Goal: Contribute content: Add original content to the website for others to see

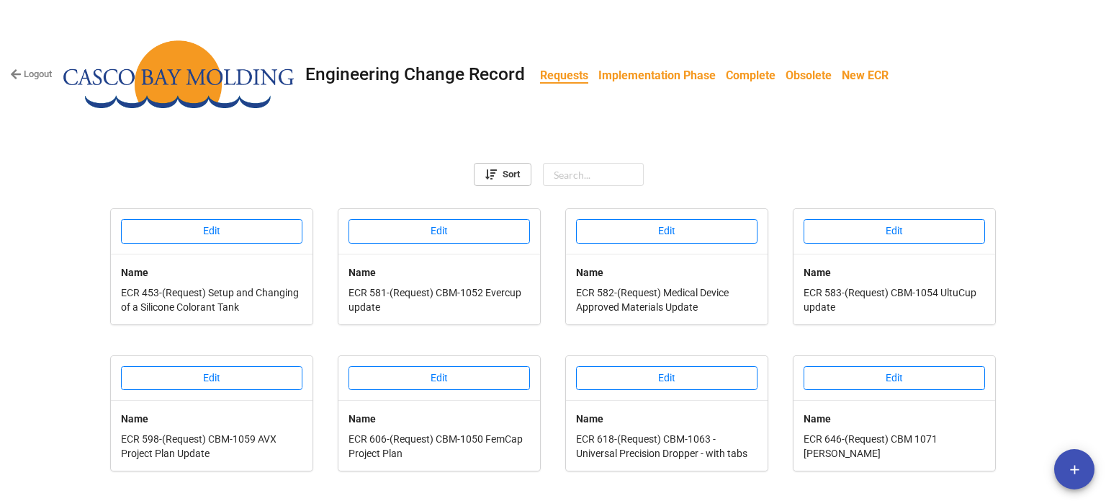
scroll to position [550, 0]
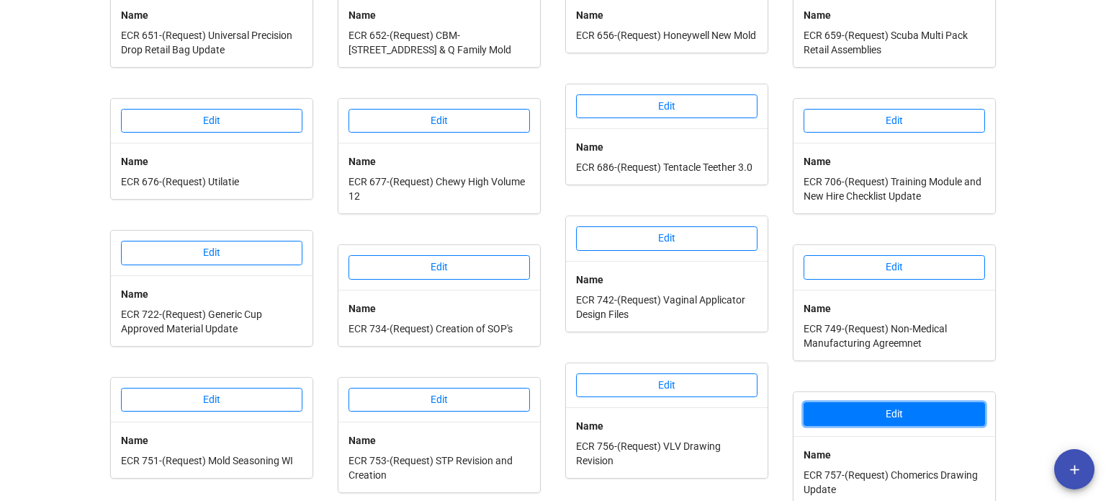
click at [856, 402] on button "Edit" at bounding box center [894, 414] width 181 height 24
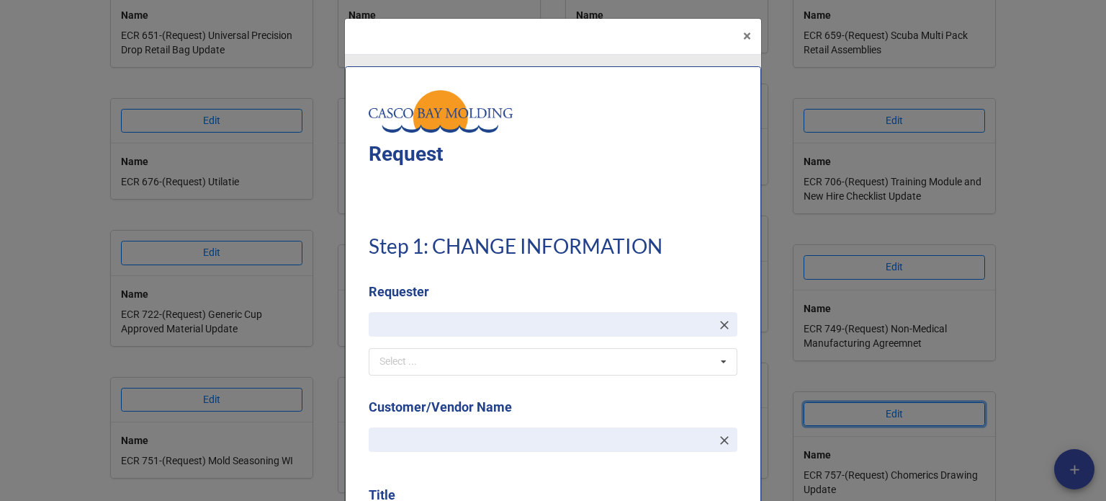
type textarea "x"
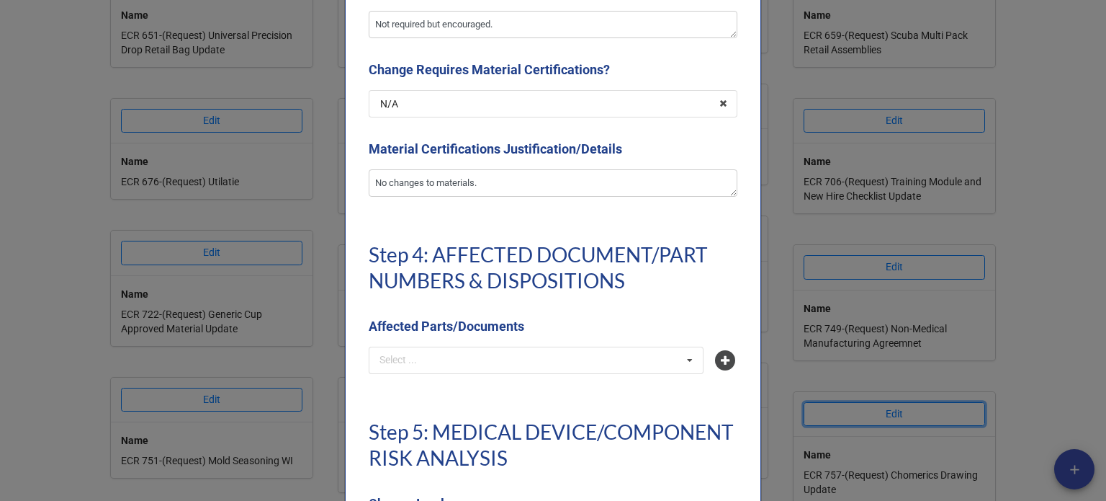
scroll to position [3169, 0]
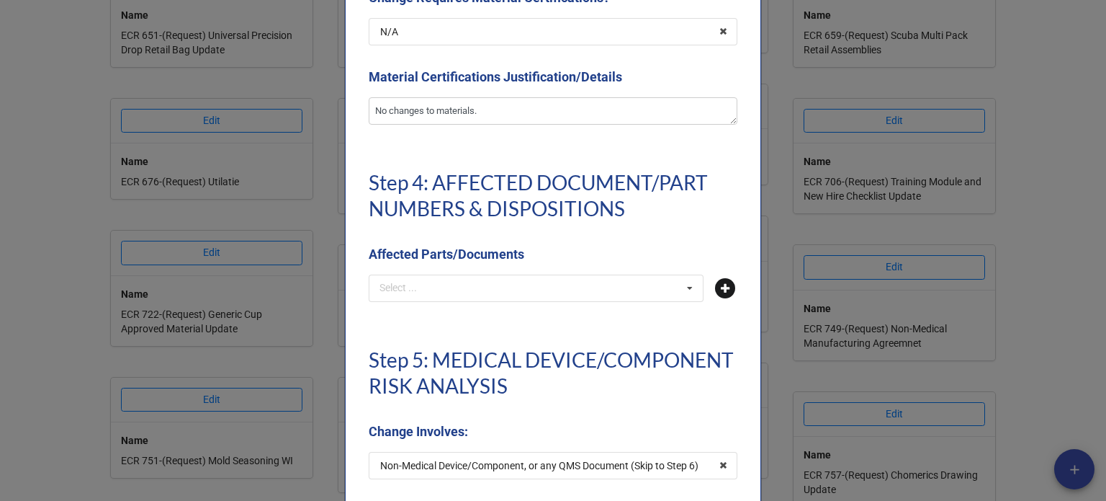
click at [720, 285] on icon at bounding box center [725, 288] width 20 height 20
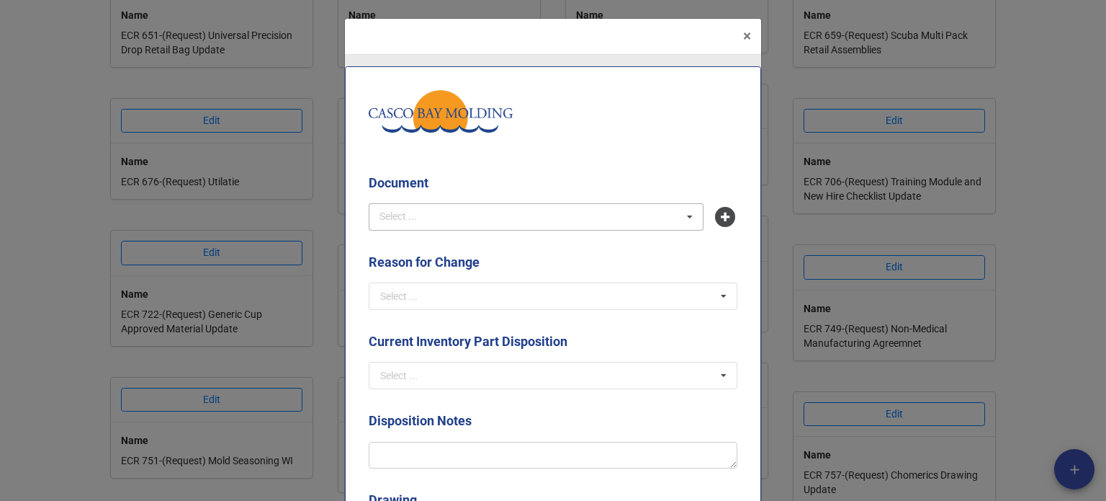
click at [496, 218] on div "Select ... No results found." at bounding box center [536, 216] width 335 height 27
type input "87W2"
drag, startPoint x: 496, startPoint y: 243, endPoint x: 503, endPoint y: 254, distance: 13.0
click at [496, 243] on span "87W2-3CQ1 - Chomerics Pancake" at bounding box center [456, 244] width 150 height 12
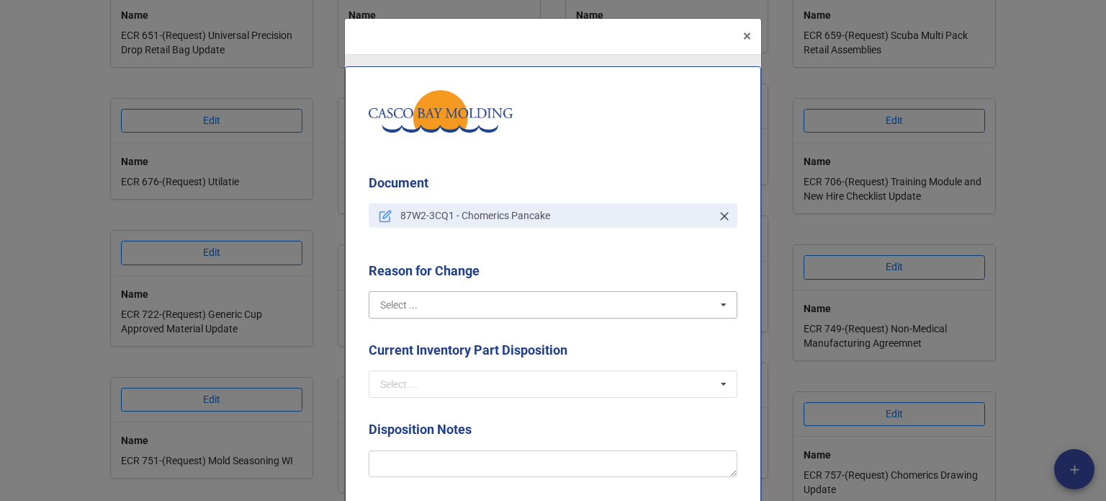
click at [526, 298] on input "text" at bounding box center [553, 305] width 367 height 26
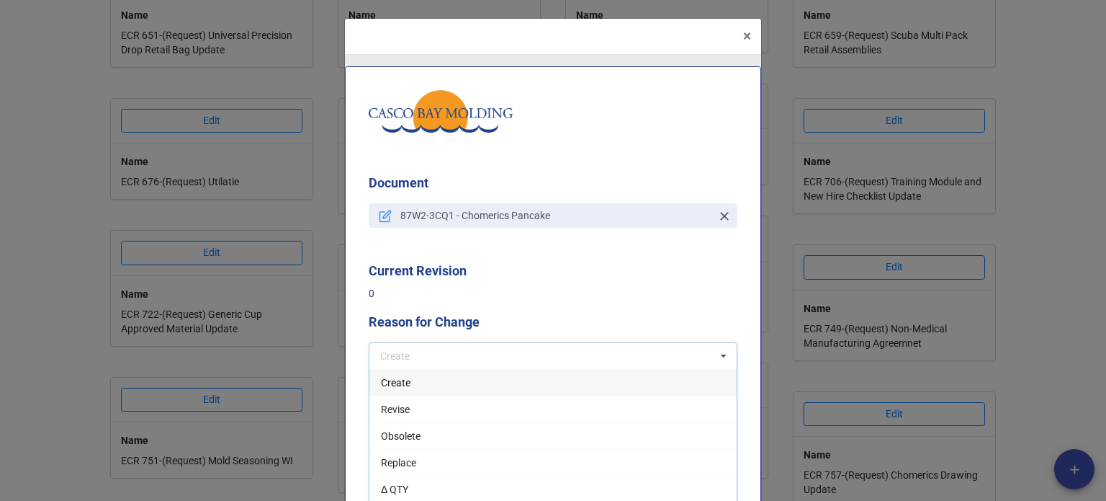
click at [486, 380] on div "Create" at bounding box center [552, 382] width 367 height 27
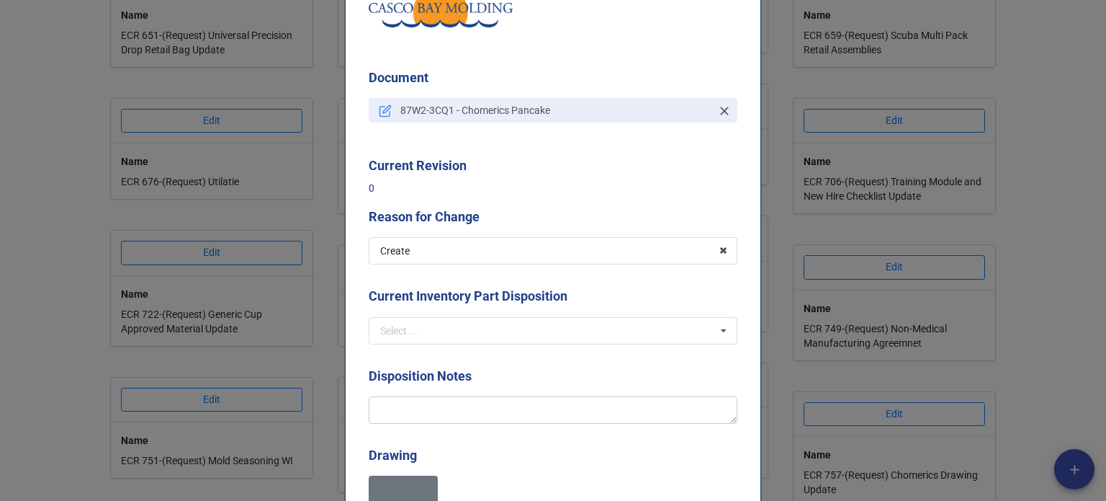
scroll to position [144, 0]
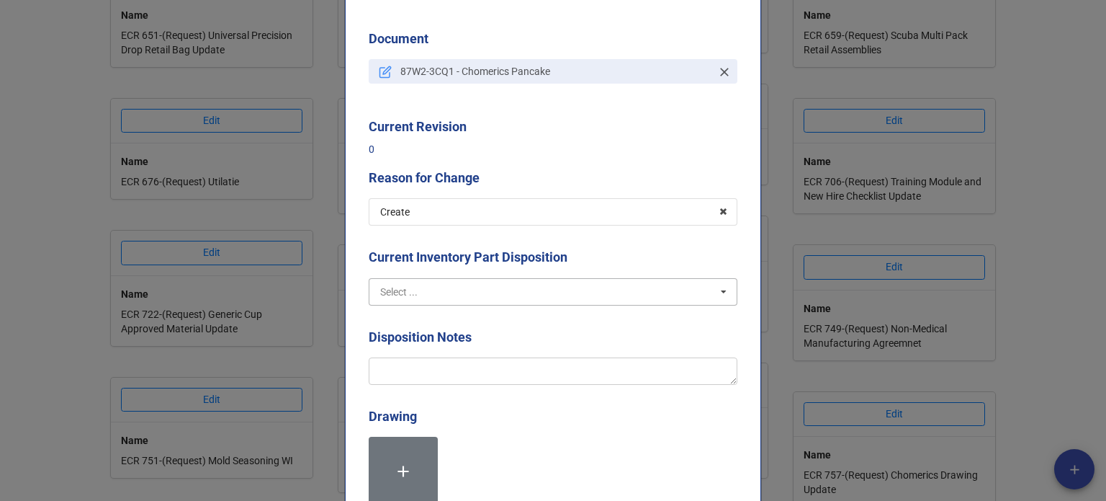
click at [559, 284] on input "text" at bounding box center [553, 292] width 367 height 26
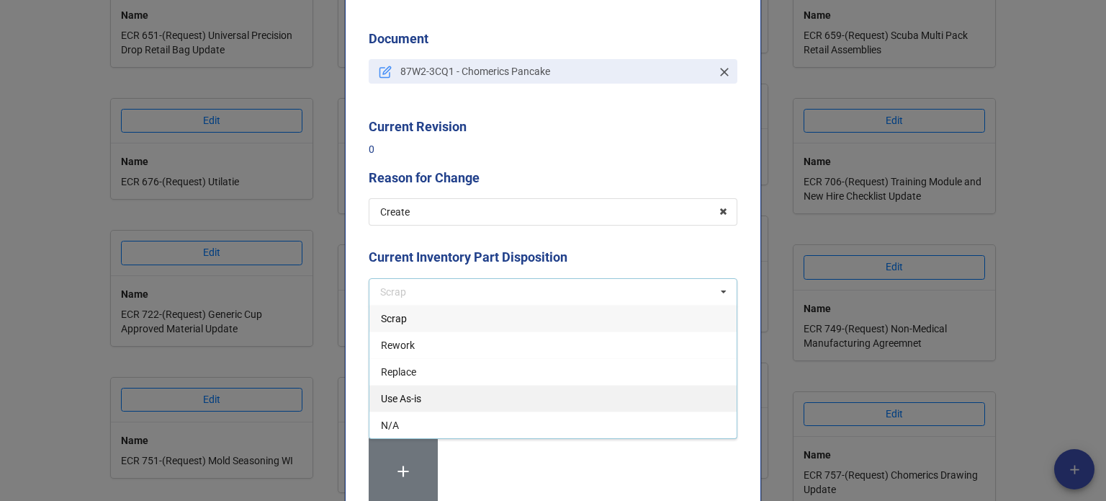
click at [409, 393] on span "Use As-is" at bounding box center [401, 399] width 40 height 12
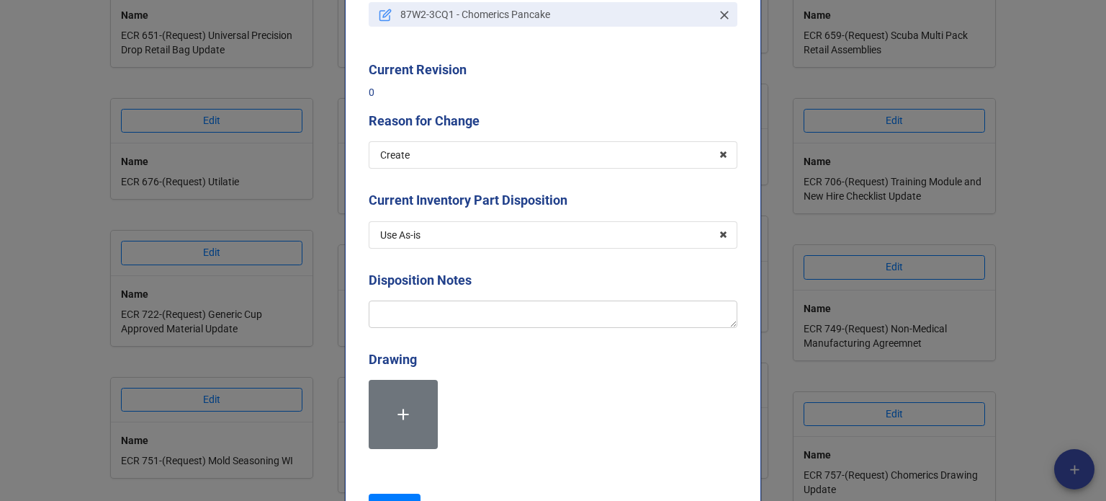
scroll to position [216, 0]
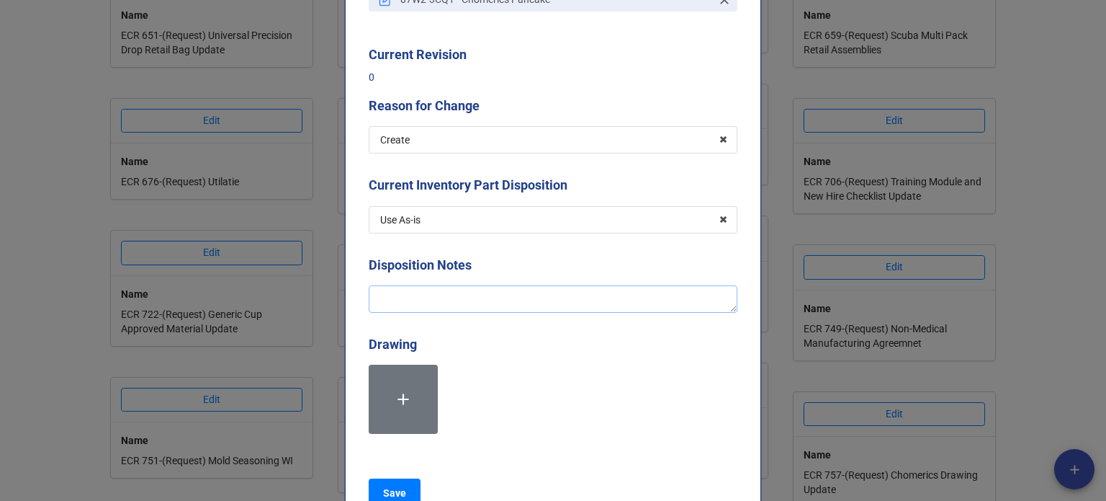
click at [421, 295] on textarea at bounding box center [553, 298] width 369 height 27
type textarea "x"
type textarea "O"
type textarea "x"
type textarea "Or"
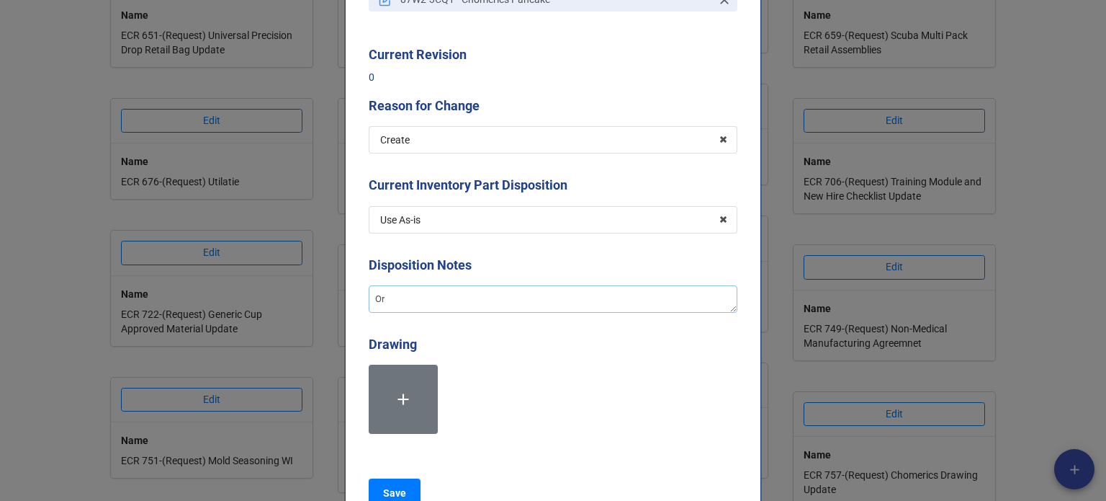
type textarea "x"
type textarea "Org"
type textarea "x"
type textarea "Orgi"
type textarea "x"
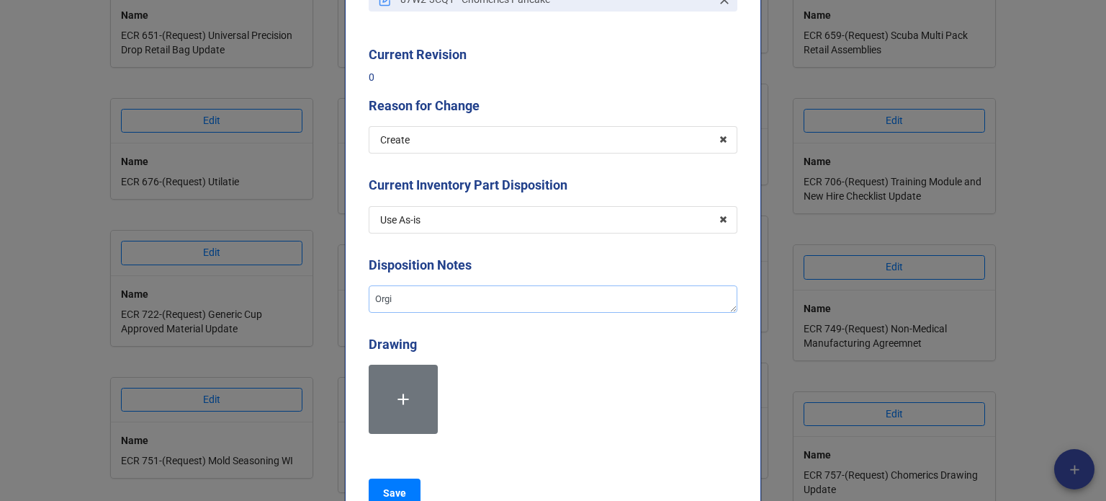
type textarea "Orgin"
type textarea "x"
type textarea "Orgina"
type textarea "x"
type textarea "Orginal"
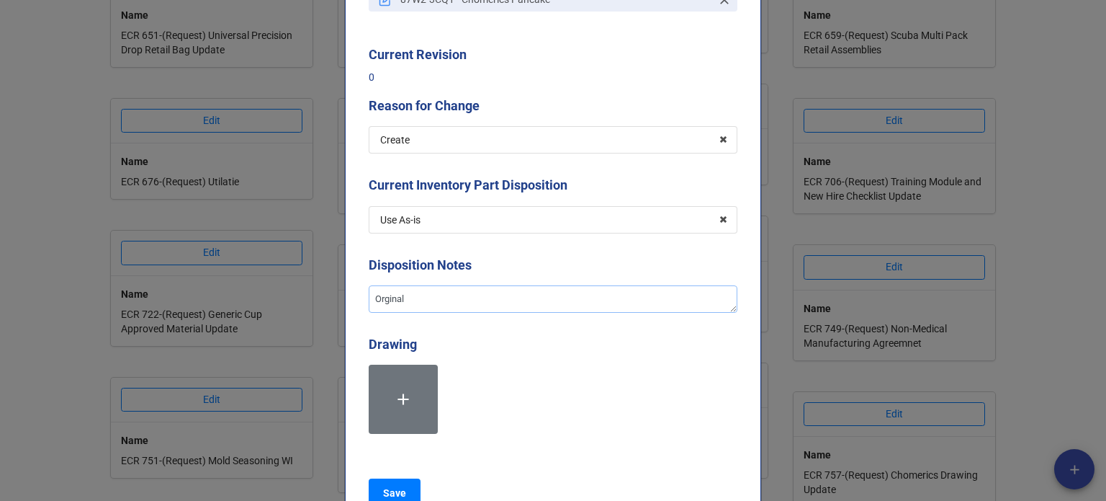
type textarea "x"
type textarea "Orginal"
type textarea "x"
type textarea "Orginal"
type textarea "x"
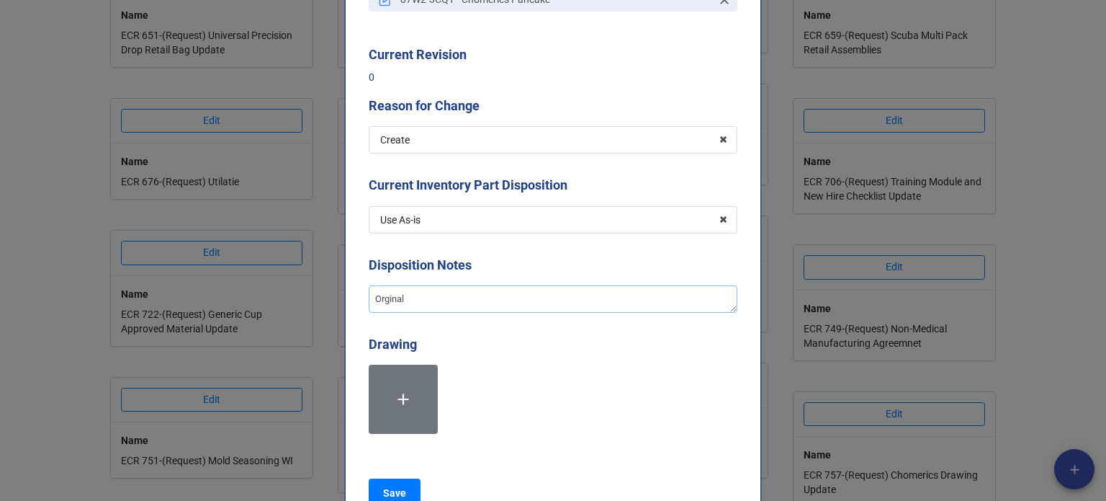
type textarea "Orgina"
type textarea "x"
type textarea "Orgin"
type textarea "x"
type textarea "Orgi"
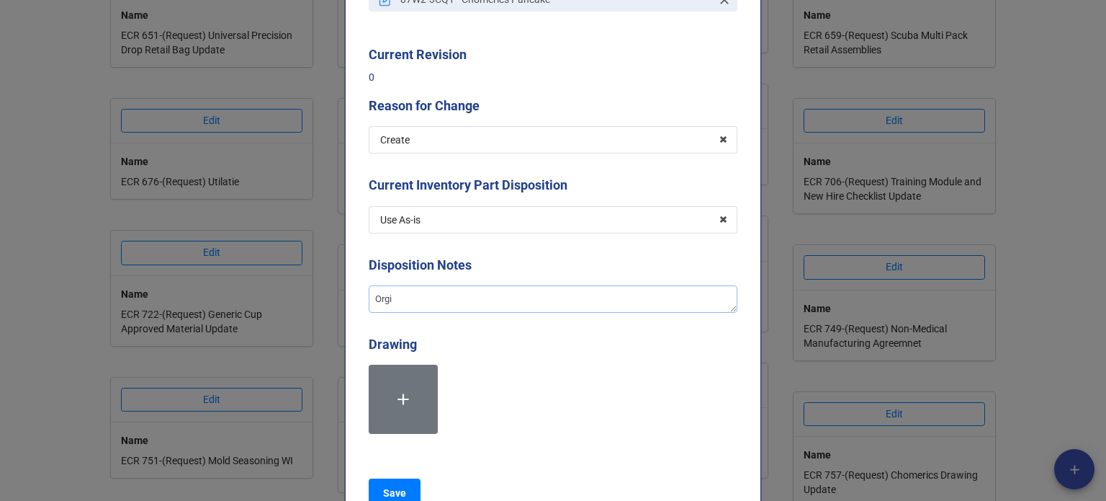
type textarea "x"
type textarea "Org"
type textarea "x"
type textarea "Or"
type textarea "x"
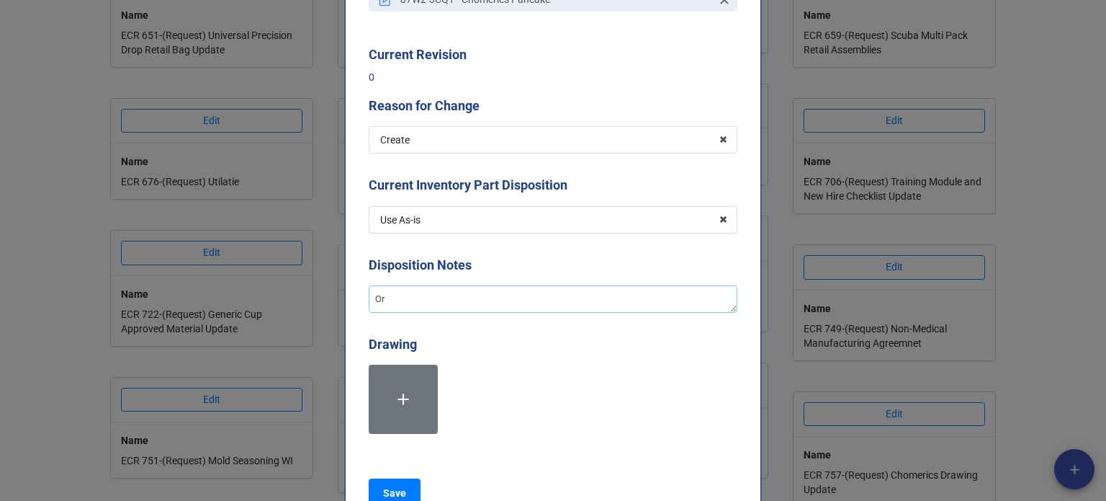
type textarea "Ori"
type textarea "x"
type textarea "Orig"
type textarea "x"
type textarea "Origi"
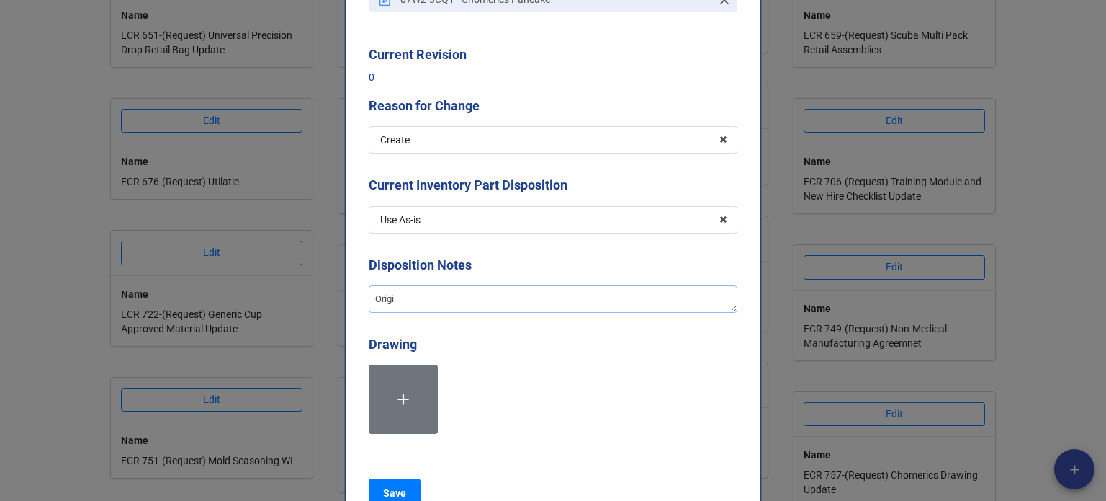
type textarea "x"
type textarea "Origin"
type textarea "x"
type textarea "Origina"
type textarea "x"
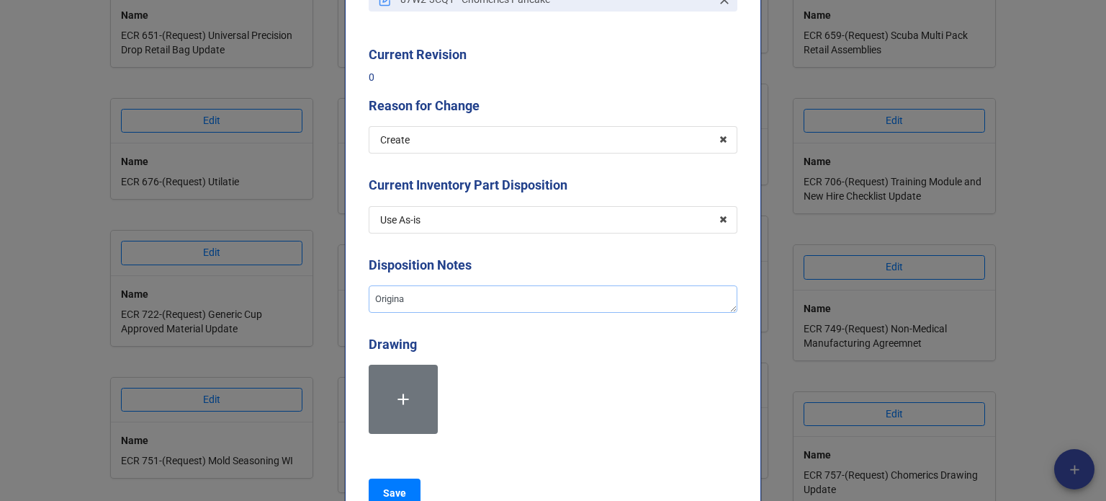
type textarea "Original"
type textarea "x"
type textarea "Original"
type textarea "x"
type textarea "Original d"
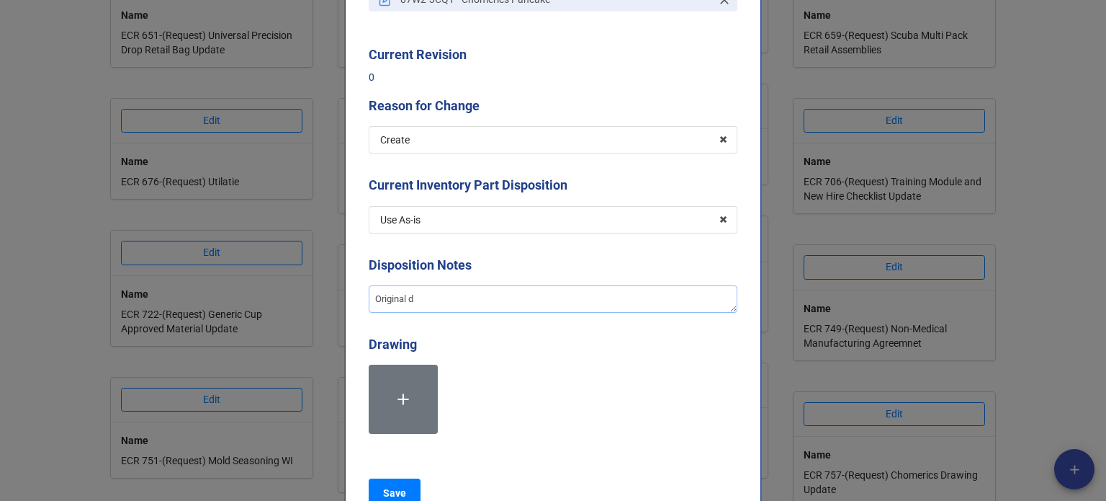
type textarea "x"
type textarea "Original dr"
type textarea "x"
type textarea "Original dra"
type textarea "x"
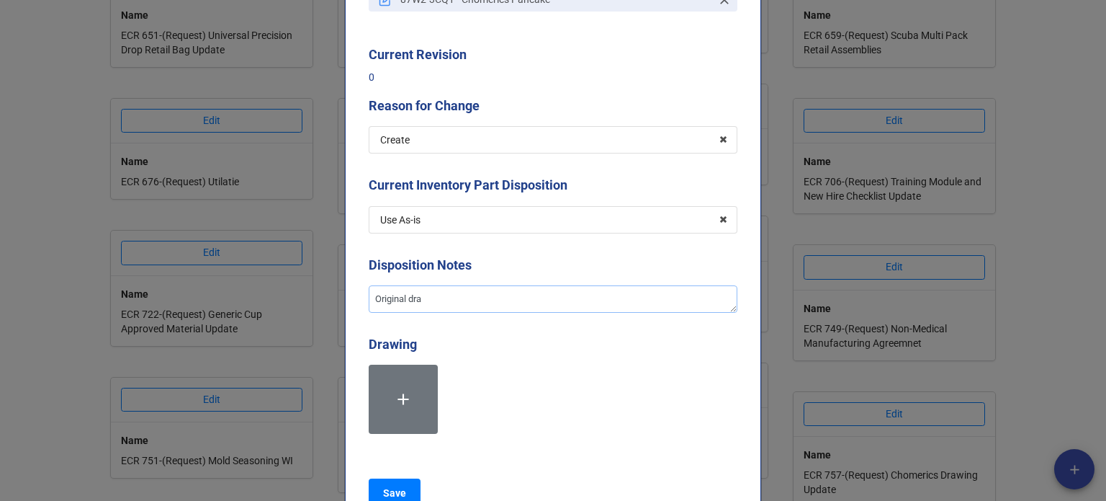
type textarea "Original drai"
type textarea "x"
type textarea "Original dra"
type textarea "x"
type textarea "Original draw"
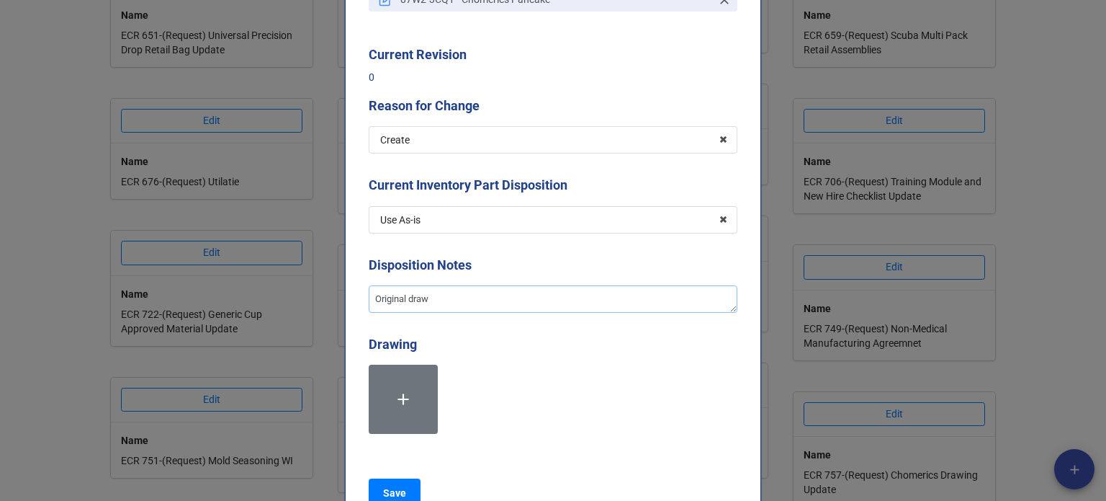
type textarea "x"
type textarea "Original drawin"
type textarea "x"
type textarea "Original drawing"
type textarea "x"
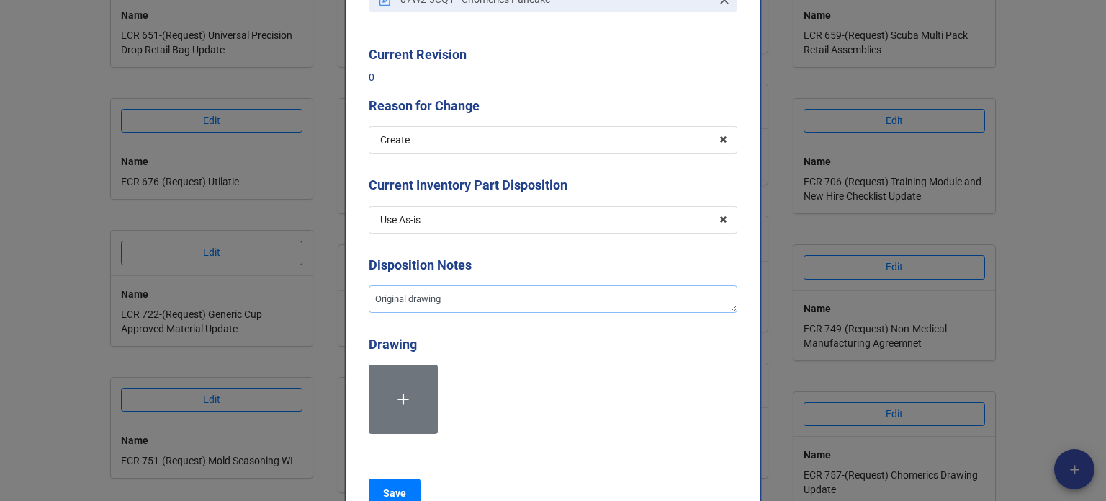
type textarea "Original drawing"
type textarea "x"
type textarea "Original drawing n"
type textarea "x"
type textarea "Original drawing ne"
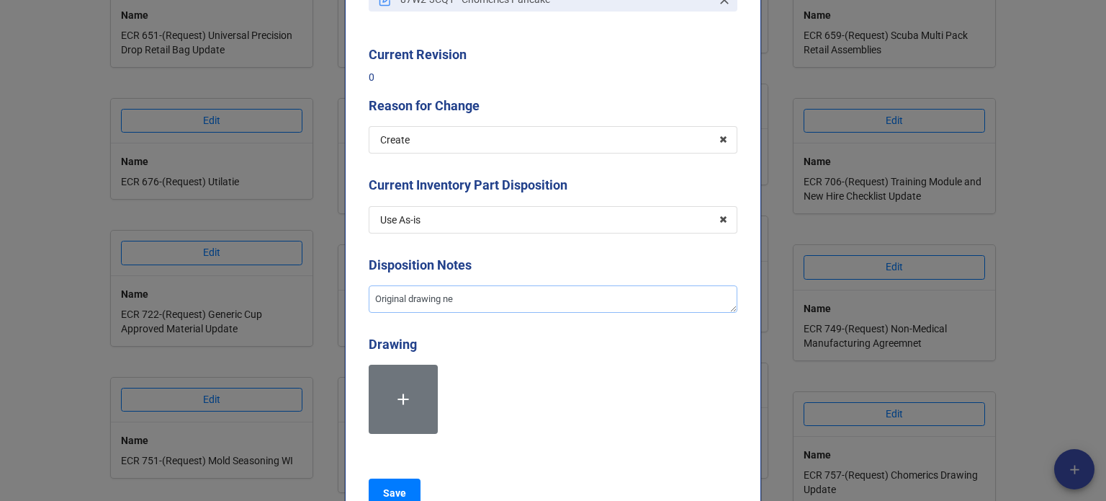
type textarea "x"
type textarea "Original drawing nev"
type textarea "x"
type textarea "Original drawing neve"
type textarea "x"
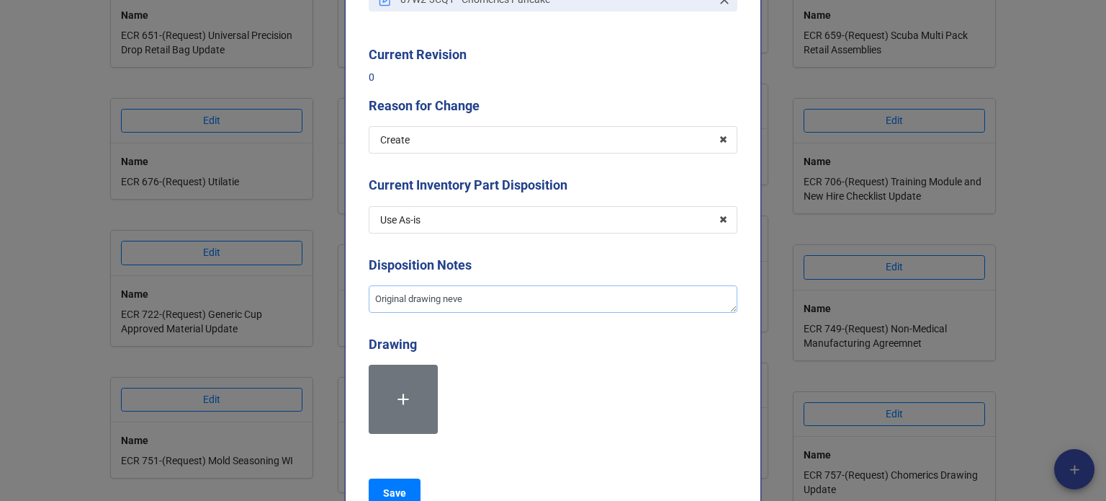
type textarea "Original drawing never"
type textarea "x"
type textarea "Original drawing never"
type textarea "x"
type textarea "Original drawing never r"
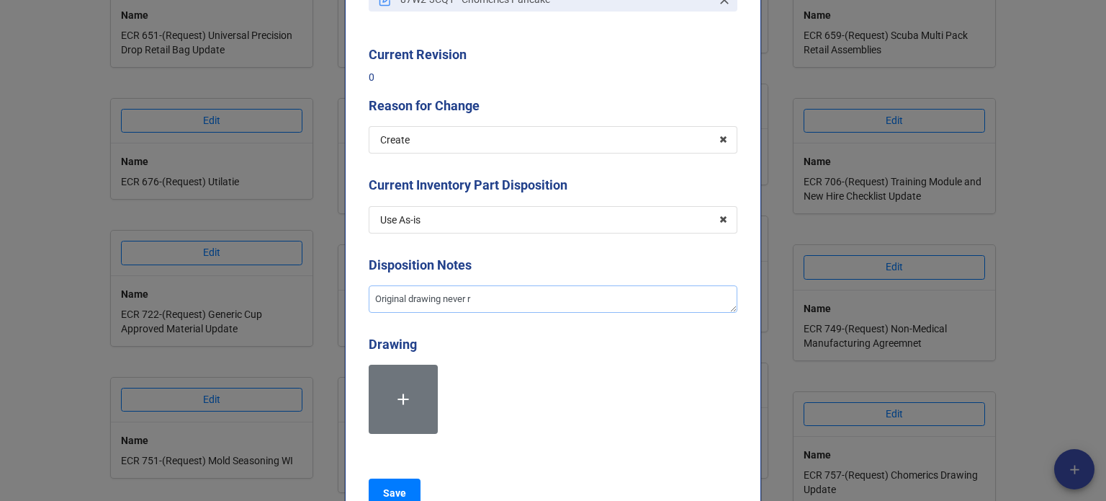
type textarea "x"
type textarea "Original drawing never re"
type textarea "x"
type textarea "Original drawing never rel"
type textarea "x"
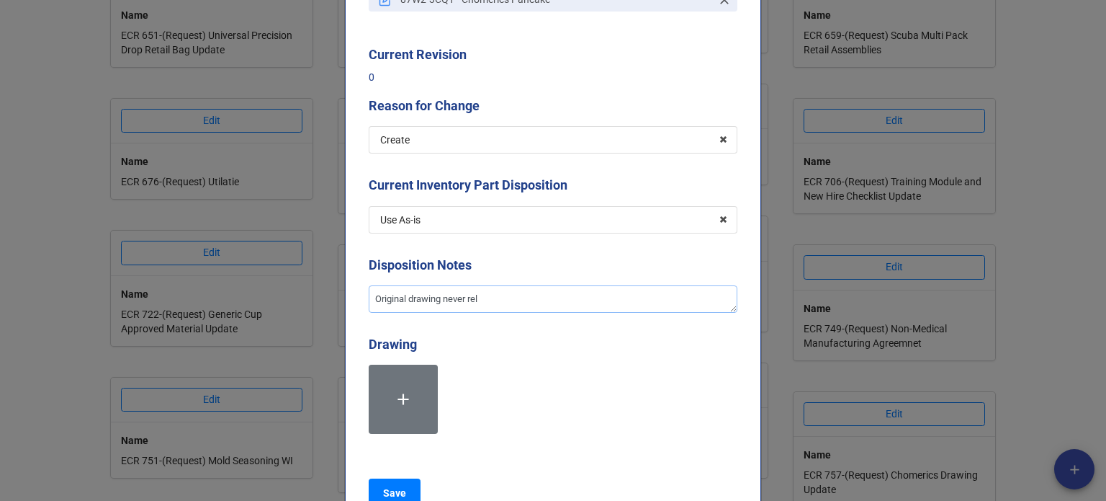
type textarea "Original drawing never rele"
type textarea "x"
type textarea "Original drawing never relea"
type textarea "x"
type textarea "Original drawing never releas"
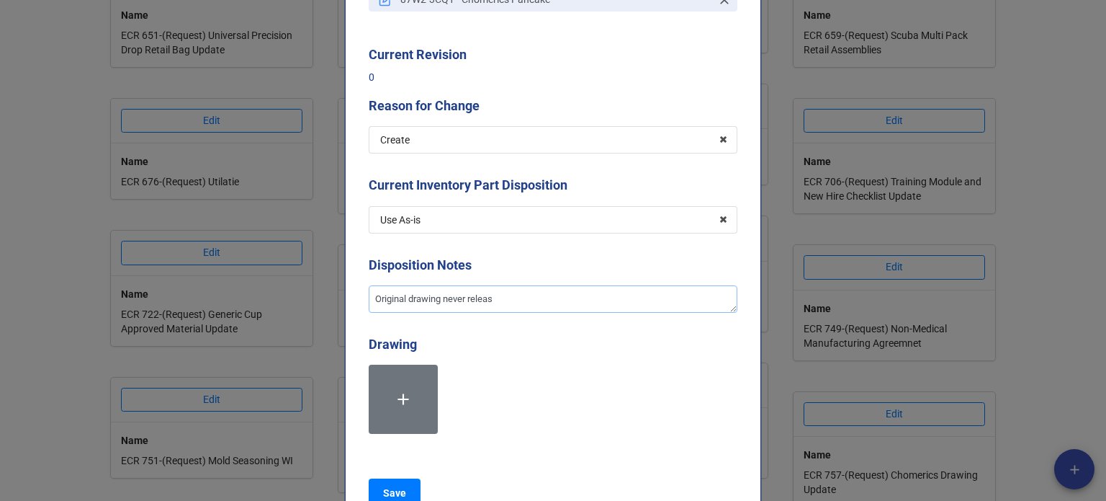
type textarea "x"
type textarea "Original drawing never release"
type textarea "x"
type textarea "Original drawing never released"
type textarea "x"
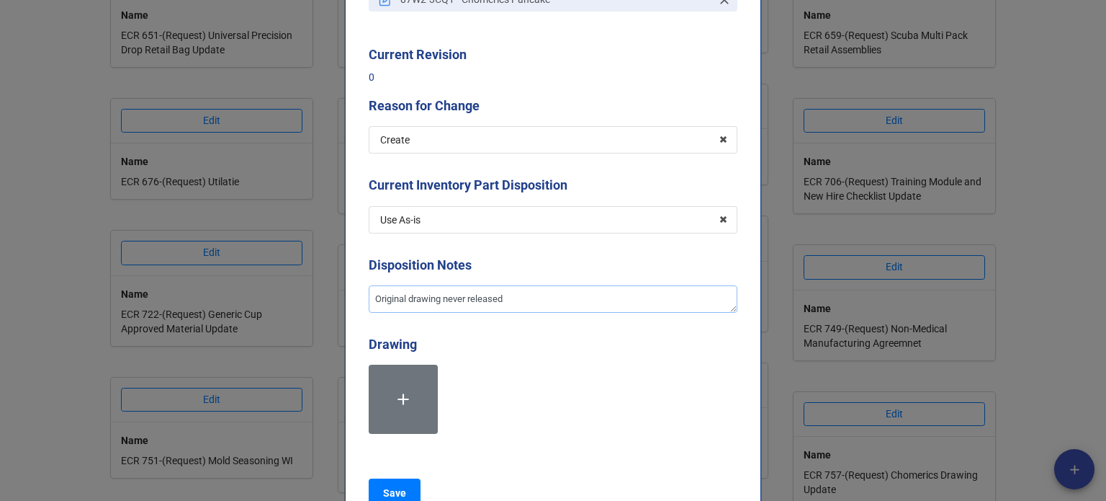
type textarea "Original drawing never released."
type textarea "x"
type textarea "Original drawing never released."
type textarea "x"
type textarea "Original drawing never released. N"
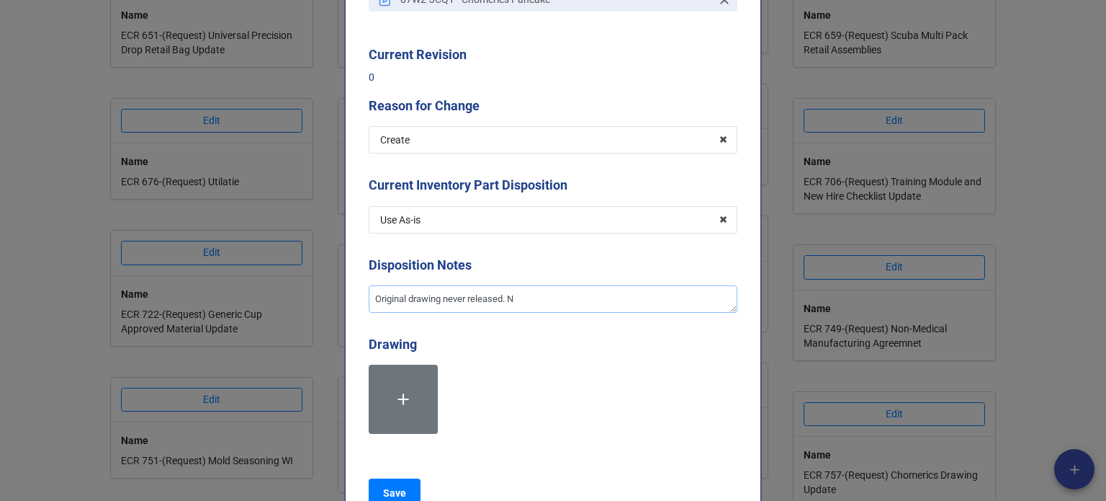
type textarea "x"
type textarea "Original drawing never released. Ne"
type textarea "x"
type textarea "Original drawing never released. New"
type textarea "x"
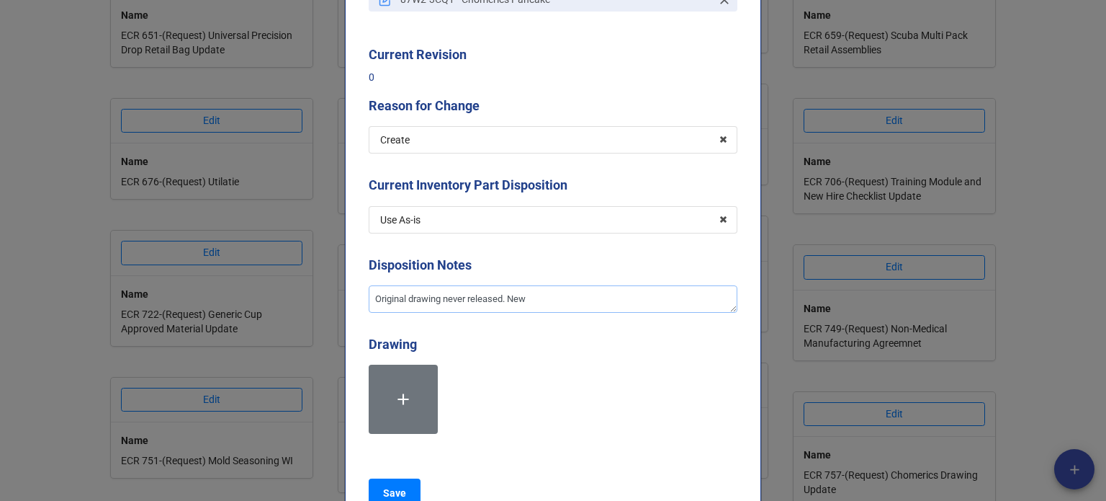
type textarea "Original drawing never released. New"
type textarea "x"
type textarea "Original drawing never released. New m"
type textarea "x"
type textarea "Original drawing never released. New mo"
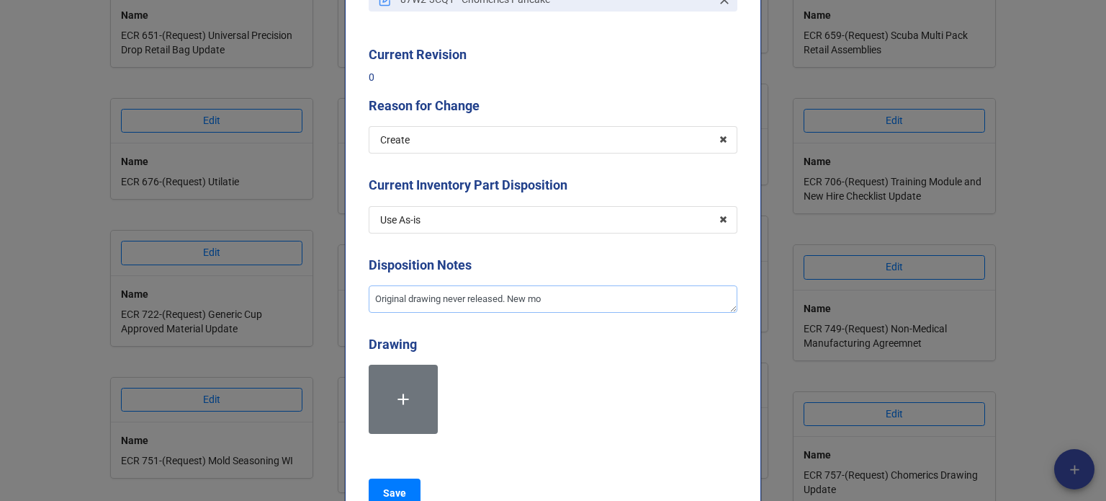
type textarea "x"
type textarea "Original drawing never released. New mol"
type textarea "x"
type textarea "Original drawing never released. New mold"
type textarea "x"
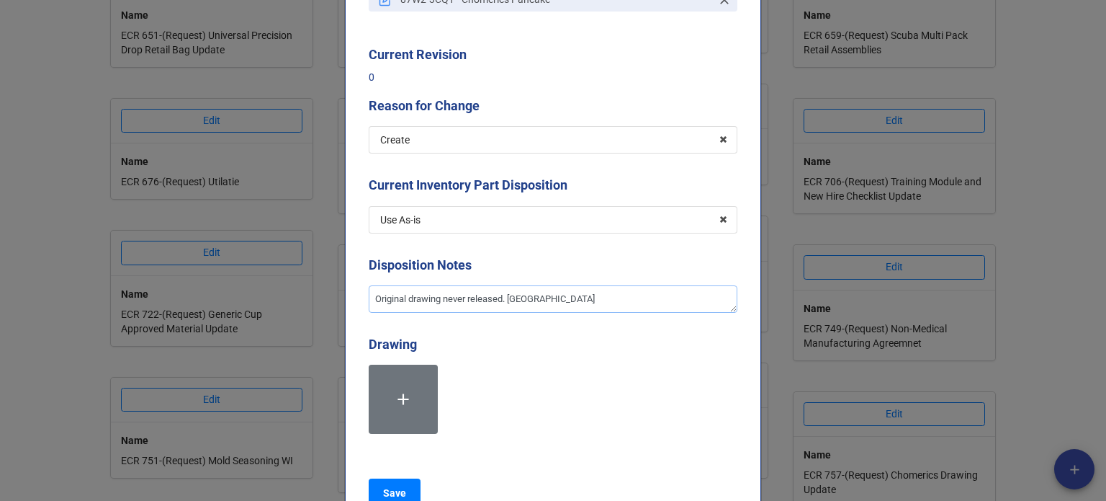
type textarea "Original drawing never released. New moldin"
type textarea "x"
type textarea "Original drawing never released. New molding"
type textarea "x"
type textarea "Original drawing never released. New molding p"
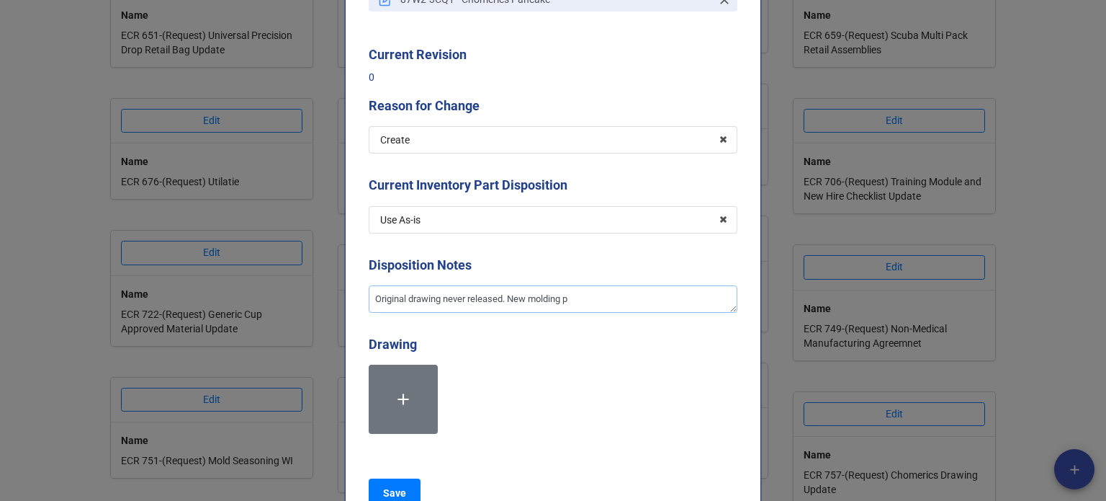
type textarea "x"
type textarea "Original drawing never released. New molding pp"
type textarea "x"
type textarea "Original drawing never released. New molding ppr"
type textarea "x"
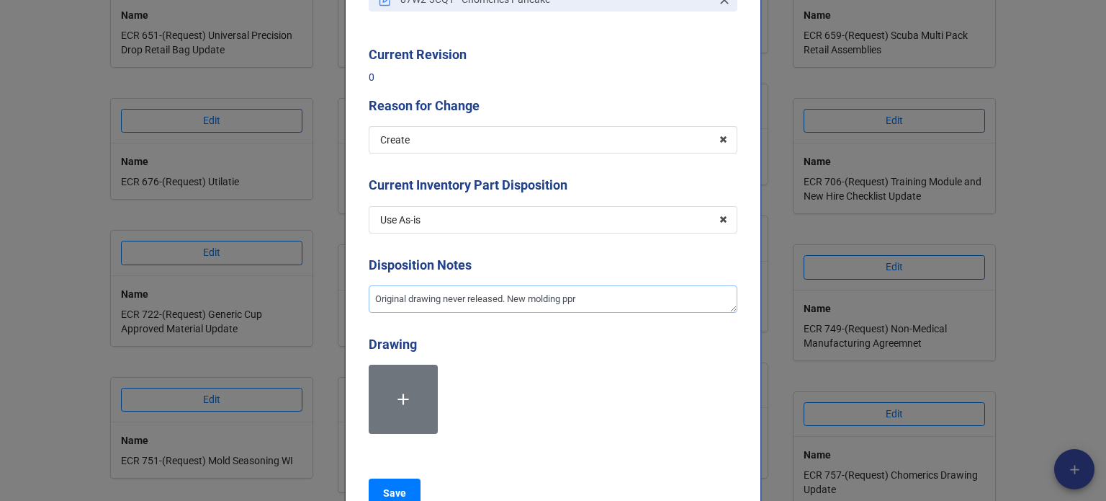
type textarea "Original drawing never released. New molding ppro"
type textarea "x"
type textarea "Original drawing never released. New molding pproc"
type textarea "x"
type textarea "Original drawing never released. New molding pproce"
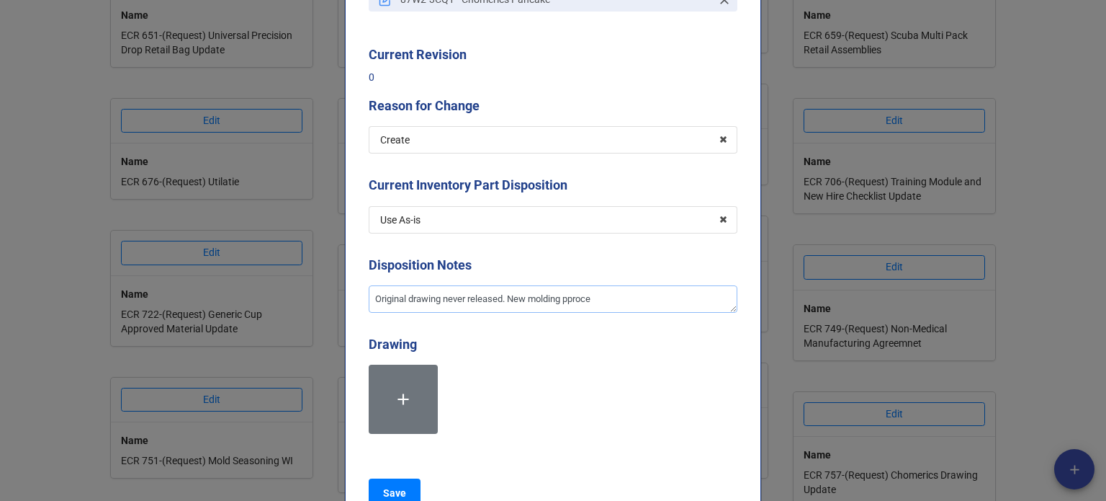
type textarea "x"
type textarea "Original drawing never released. New molding pproces"
type textarea "x"
type textarea "Original drawing never released. New molding pprocess"
type textarea "x"
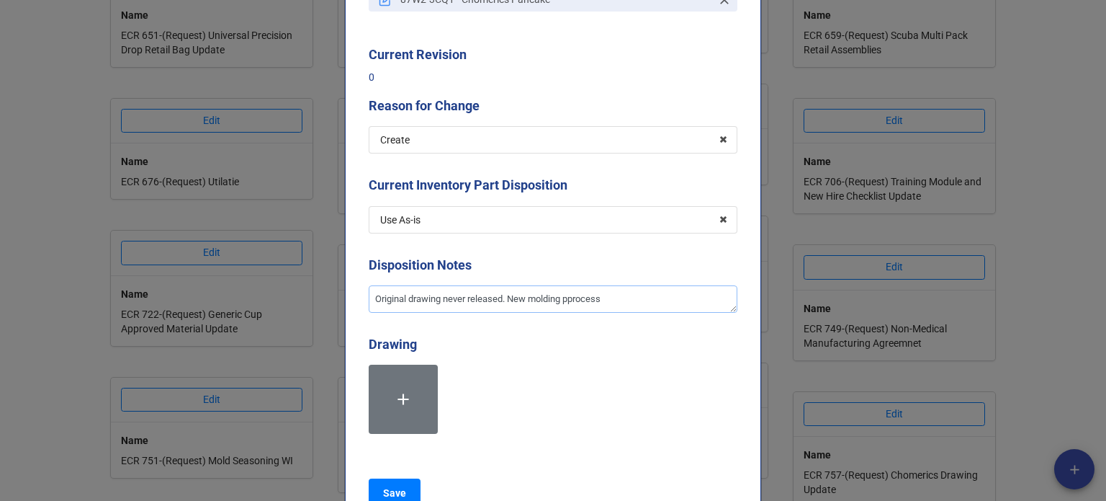
type textarea "Original drawing never released. New molding pprocess"
type textarea "x"
type textarea "Original drawing never released. New molding pprocess"
type textarea "x"
type textarea "Original drawing never released. New molding pproces"
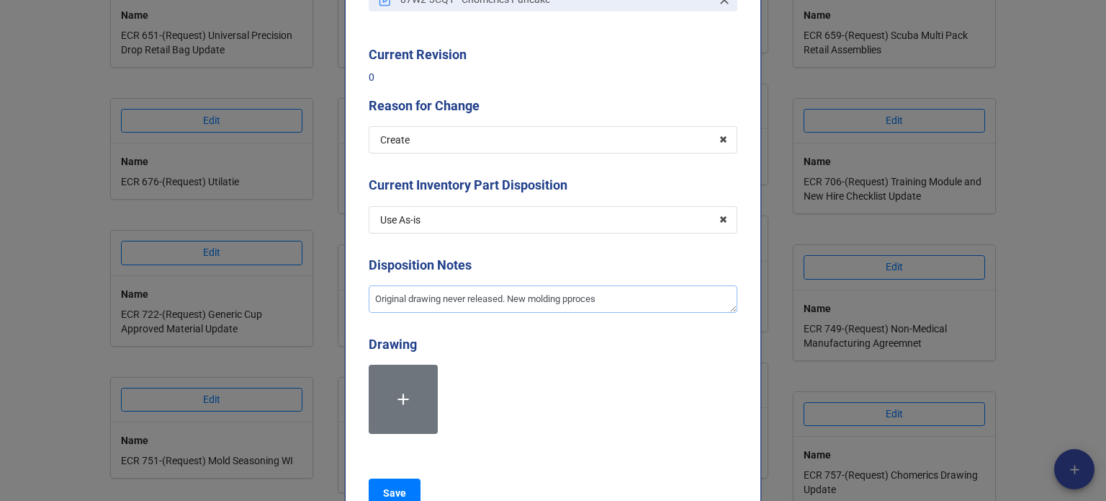
type textarea "x"
type textarea "Original drawing never released. New molding pproce"
type textarea "x"
type textarea "Original drawing never released. New molding pproc"
type textarea "x"
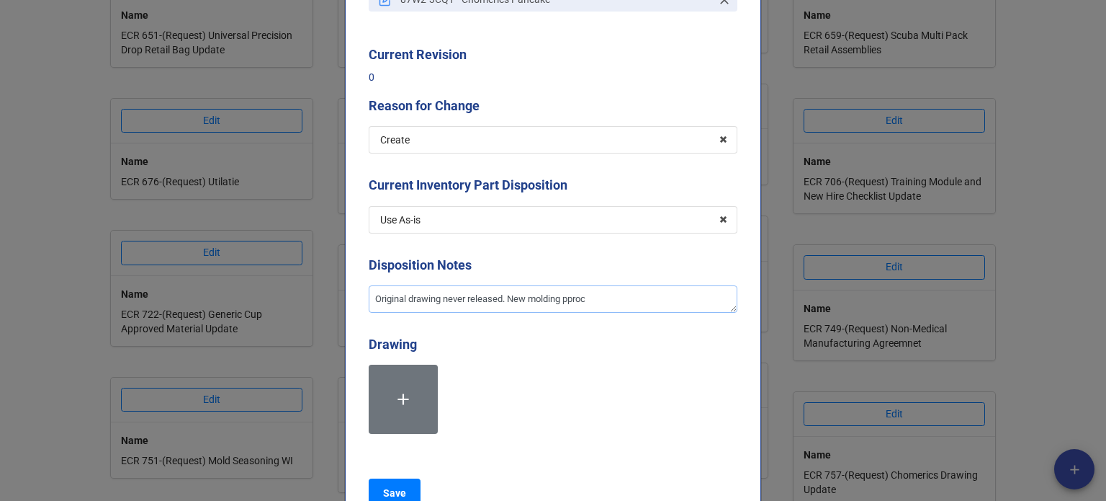
type textarea "Original drawing never released. New molding ppro"
type textarea "x"
type textarea "Original drawing never released. New molding ppr"
type textarea "x"
type textarea "Original drawing never released. New molding pp"
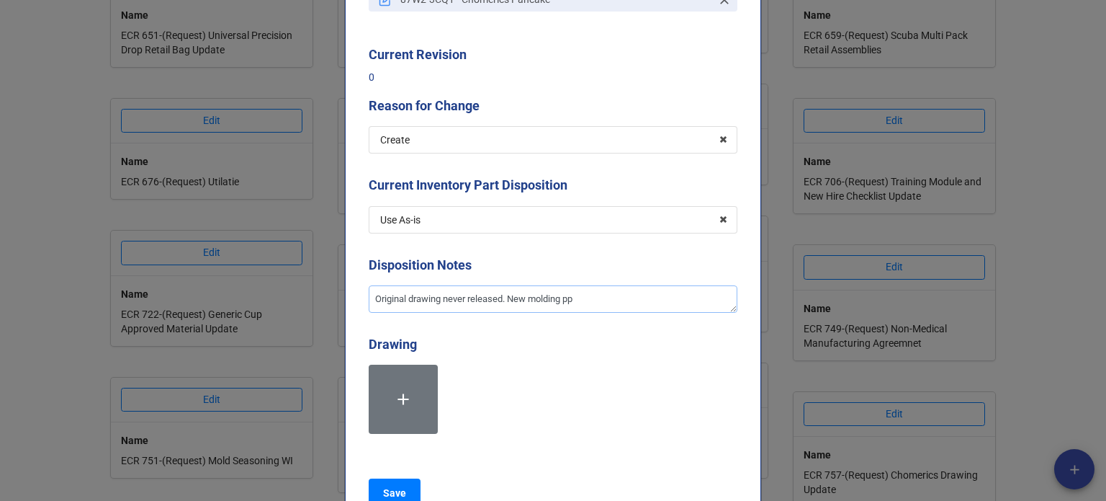
type textarea "x"
type textarea "Original drawing never released. New molding p"
type textarea "x"
type textarea "Original drawing never released. New molding pr"
type textarea "x"
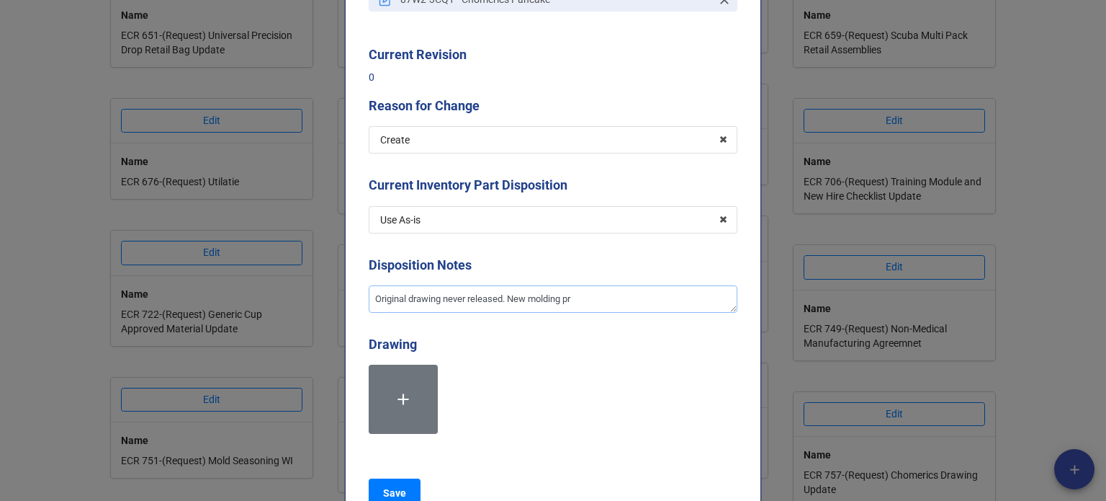
type textarea "Original drawing never released. New molding pro"
type textarea "x"
type textarea "Original drawing never released. New molding proc"
type textarea "x"
type textarea "Original drawing never released. New molding proce"
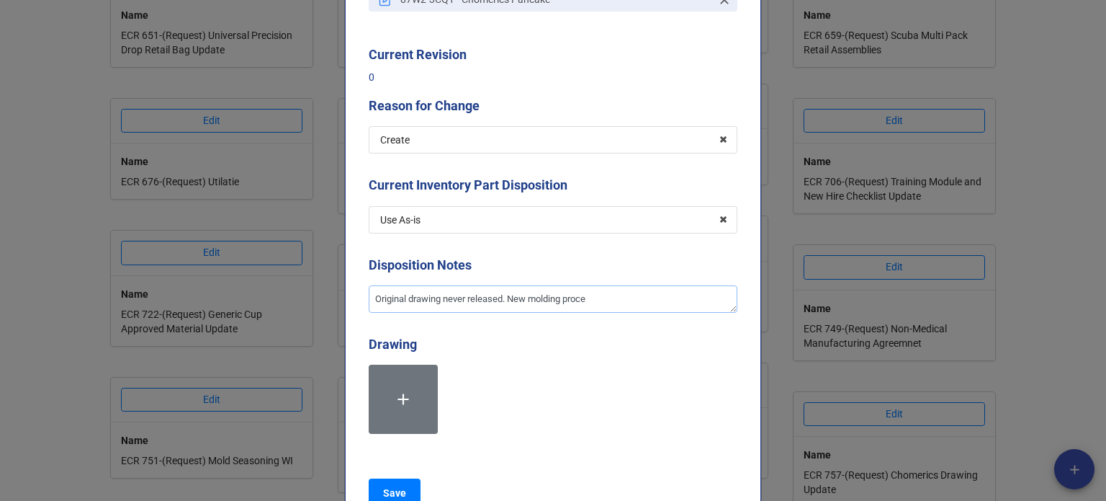
type textarea "x"
type textarea "Original drawing never released. New molding proces"
type textarea "x"
type textarea "Original drawing never released. New molding process"
type textarea "x"
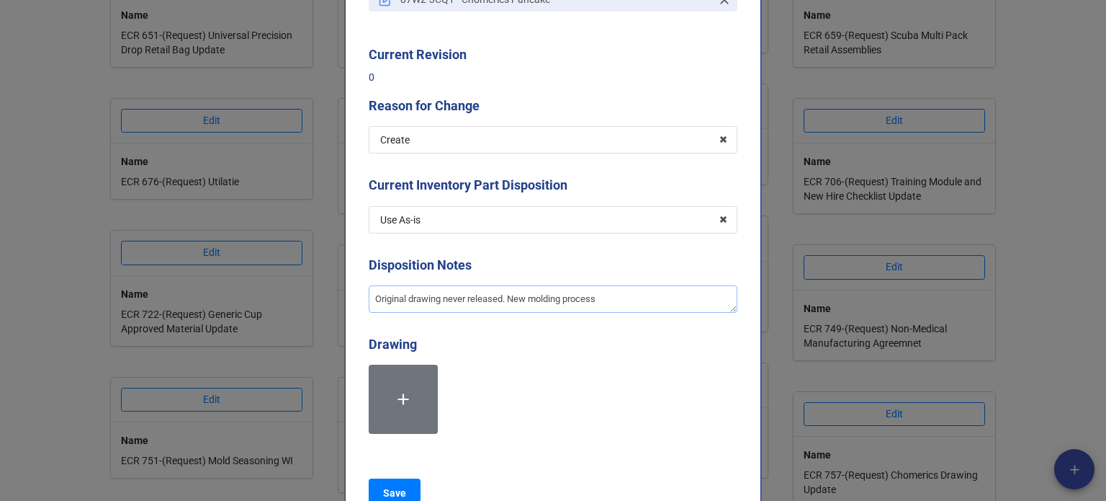
type textarea "Original drawing never released. New molding process"
type textarea "x"
type textarea "Original drawing never released. New molding process w"
type textarea "x"
type textarea "Original drawing never released. New molding process wi"
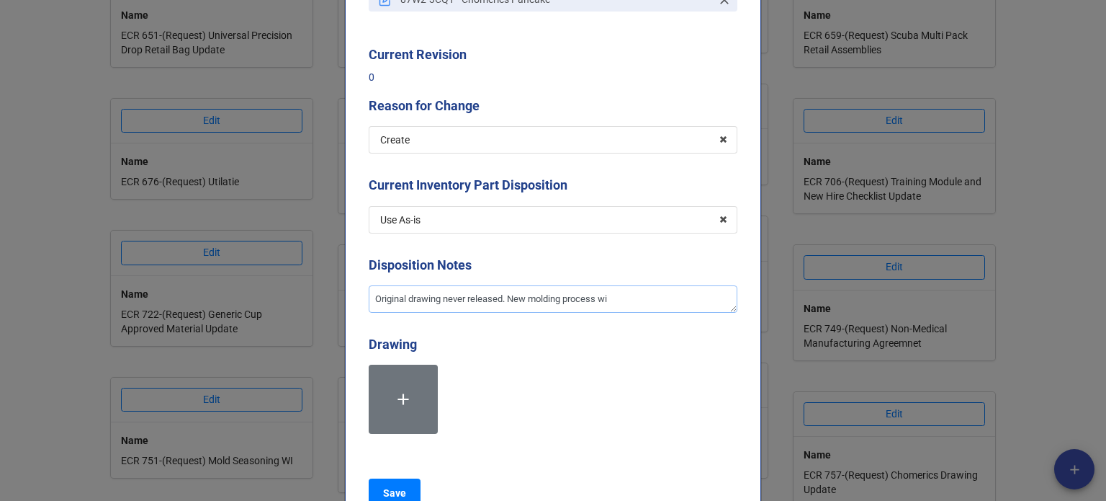
type textarea "x"
type textarea "Original drawing never released. New molding process with"
type textarea "x"
type textarea "Original drawing never released. New molding process with"
type textarea "x"
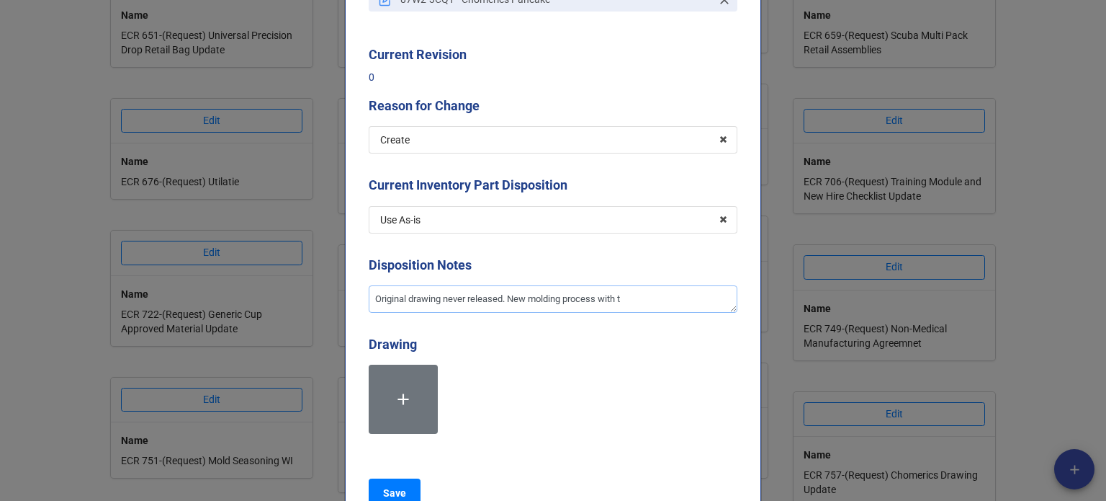
type textarea "Original drawing never released. New molding process with th"
type textarea "x"
type textarea "Original drawing never released. New molding process with the"
type textarea "x"
type textarea "Original drawing never released. New molding process with the"
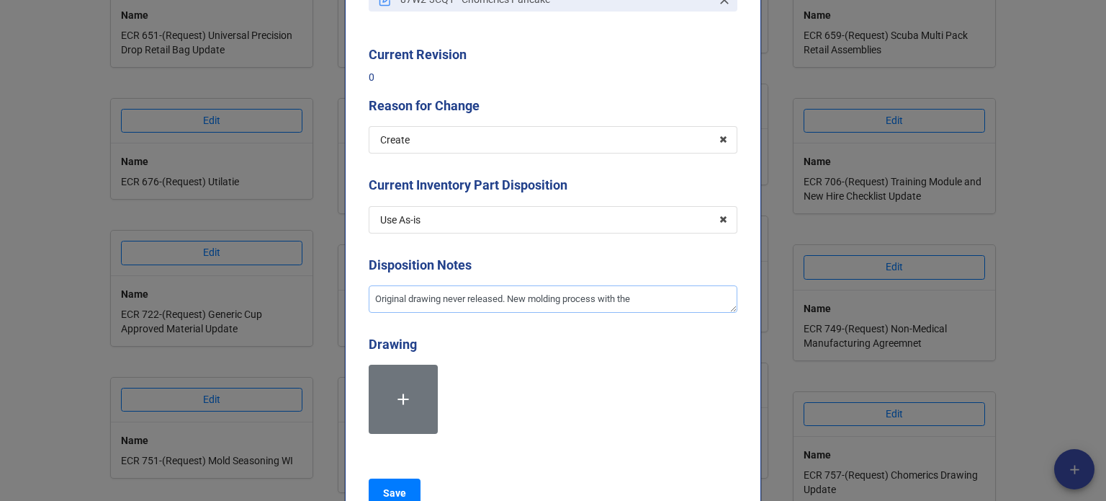
type textarea "x"
type textarea "Original drawing never released. New molding process with the c"
type textarea "x"
type textarea "Original drawing never released. New molding process with the co"
type textarea "x"
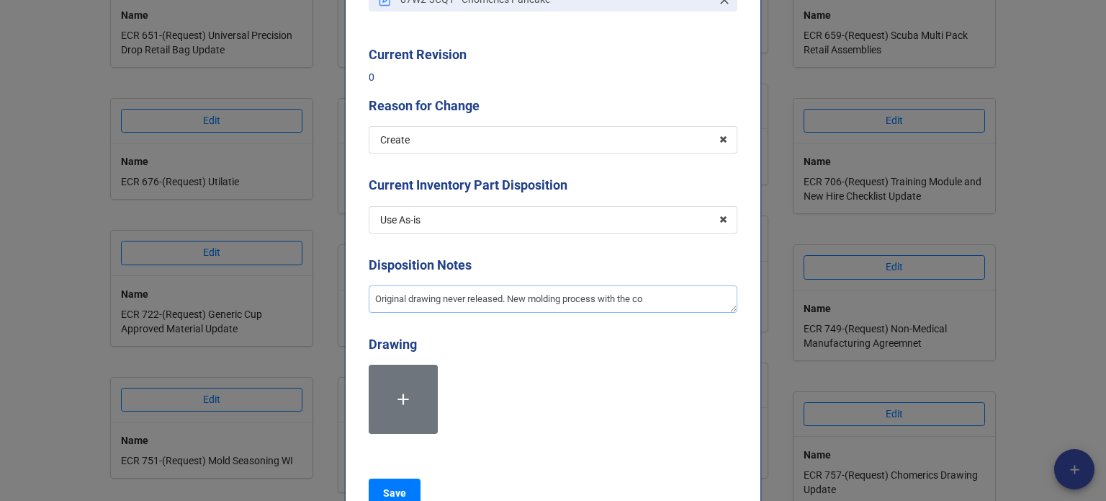
type textarea "Original drawing never released. New molding process with the con"
type textarea "x"
type textarea "Original drawing never released. New molding process with the conv"
type textarea "x"
type textarea "Original drawing never released. New molding process with the conve"
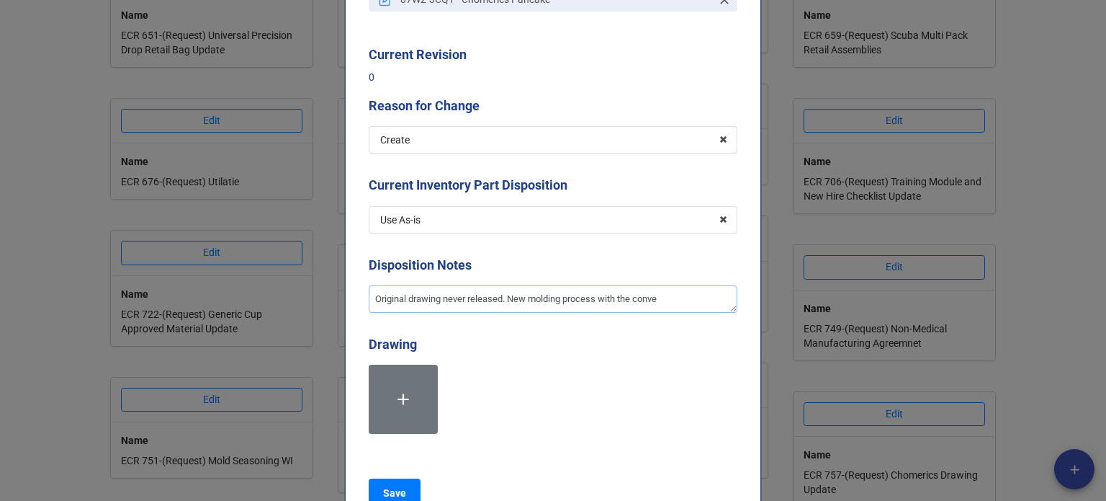
type textarea "x"
type textarea "Original drawing never released. New molding process with the convey"
type textarea "x"
type textarea "Original drawing never released. New molding process with the conveyo"
type textarea "x"
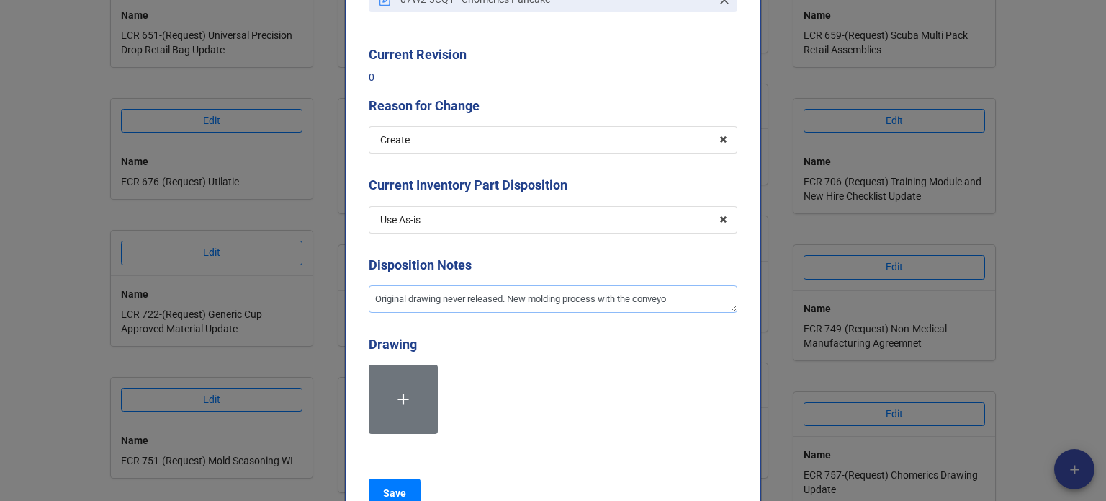
type textarea "Original drawing never released. New molding process with the conveyor"
type textarea "x"
type textarea "Original drawing never released. New molding process with the conveyor"
type textarea "x"
type textarea "Original drawing never released. New molding process with the conveyor o"
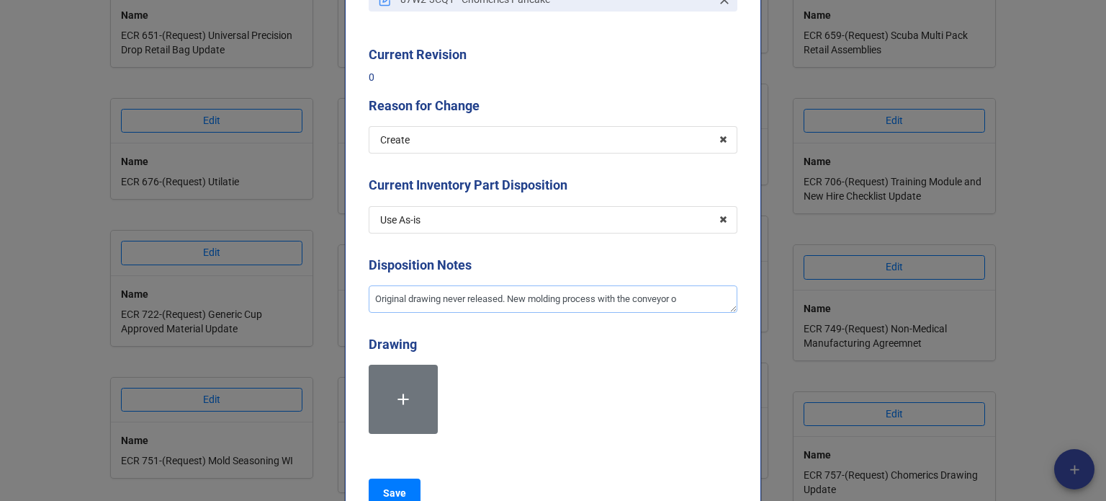
type textarea "x"
type textarea "Original drawing never released. New molding process with the conveyor ov"
type textarea "x"
type textarea "Original drawing never released. New molding process with the conveyor ove"
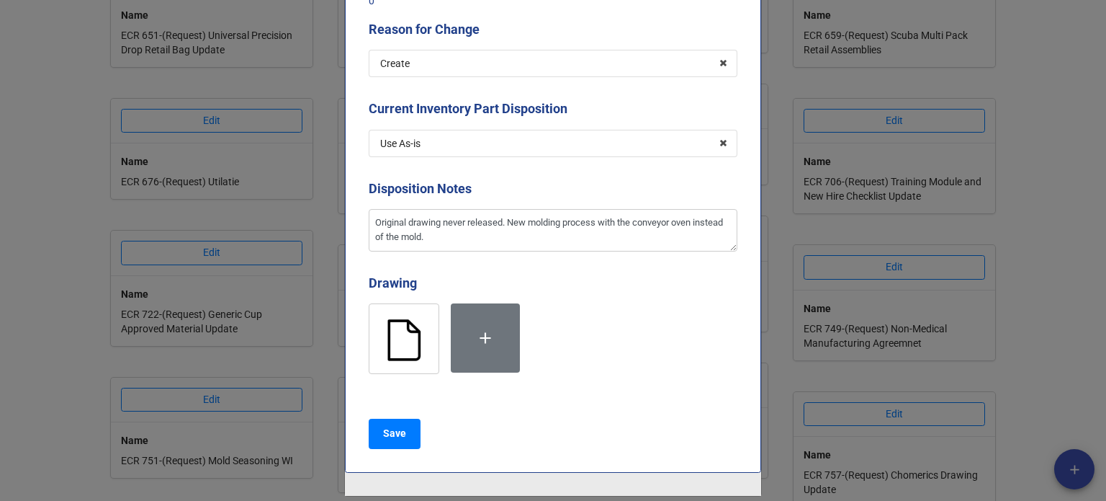
scroll to position [376, 0]
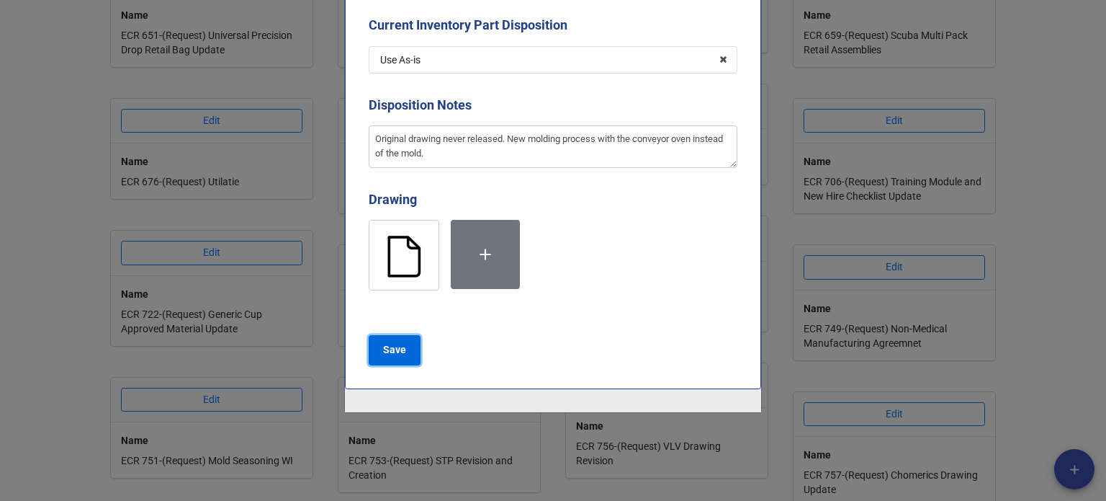
click at [403, 351] on button "Save" at bounding box center [395, 350] width 52 height 30
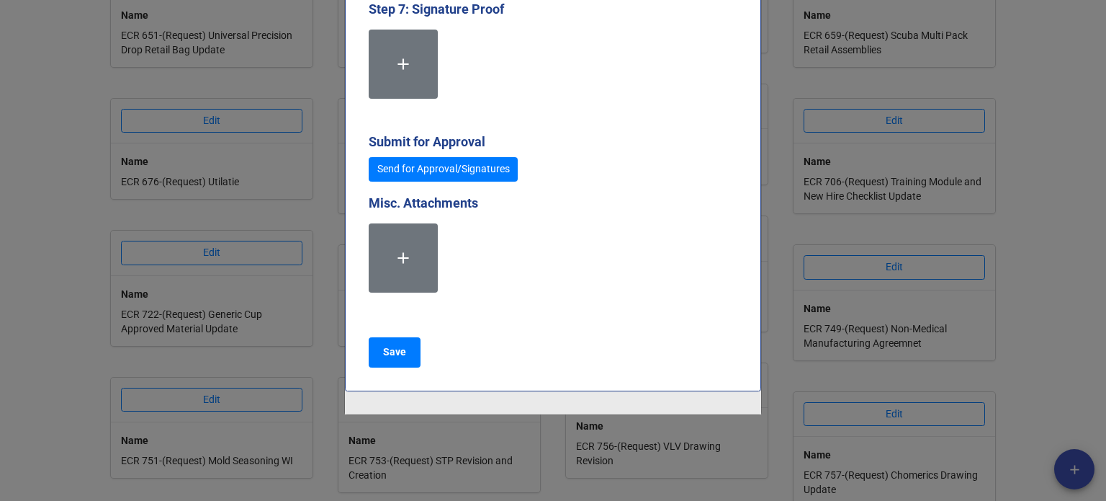
scroll to position [4000, 0]
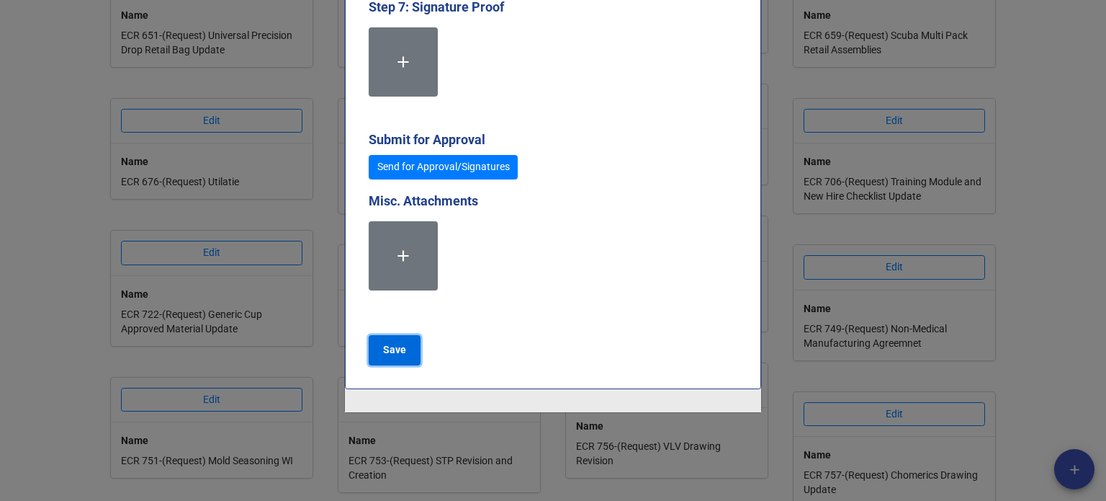
click at [408, 348] on button "Save" at bounding box center [395, 350] width 52 height 30
